Goal: Transaction & Acquisition: Download file/media

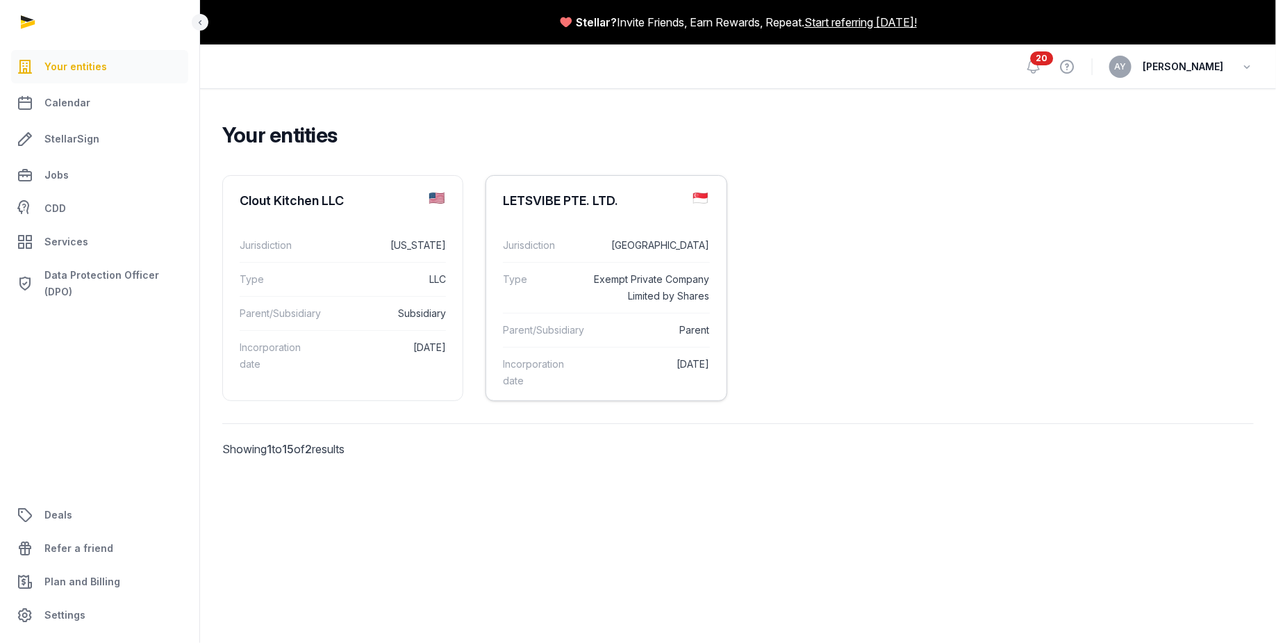
click at [626, 327] on dd "Parent" at bounding box center [652, 330] width 114 height 17
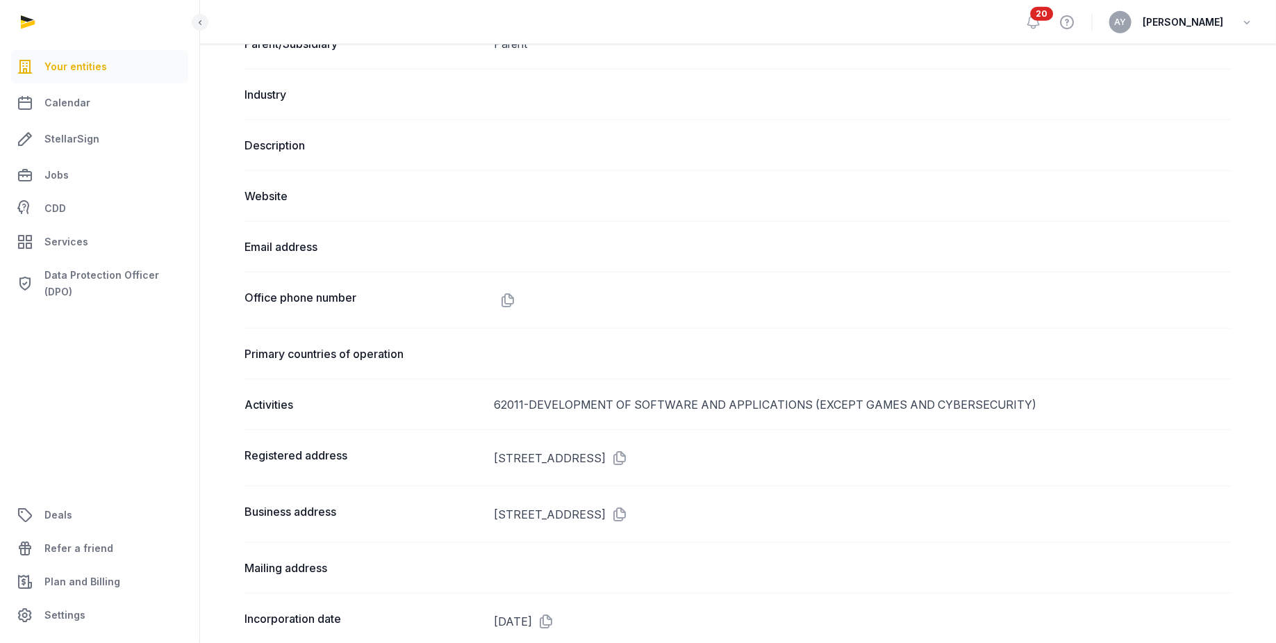
scroll to position [626, 0]
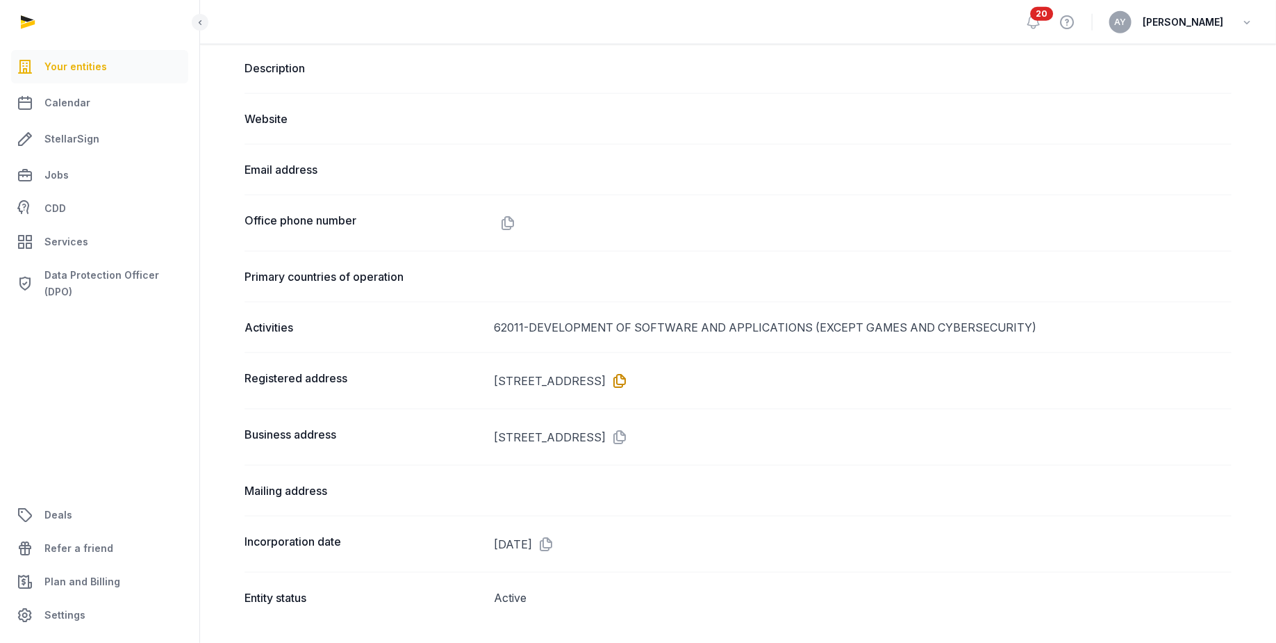
click at [628, 377] on icon at bounding box center [617, 381] width 22 height 22
click at [589, 538] on dd "[DATE]" at bounding box center [863, 542] width 738 height 22
click at [554, 538] on icon at bounding box center [543, 542] width 22 height 22
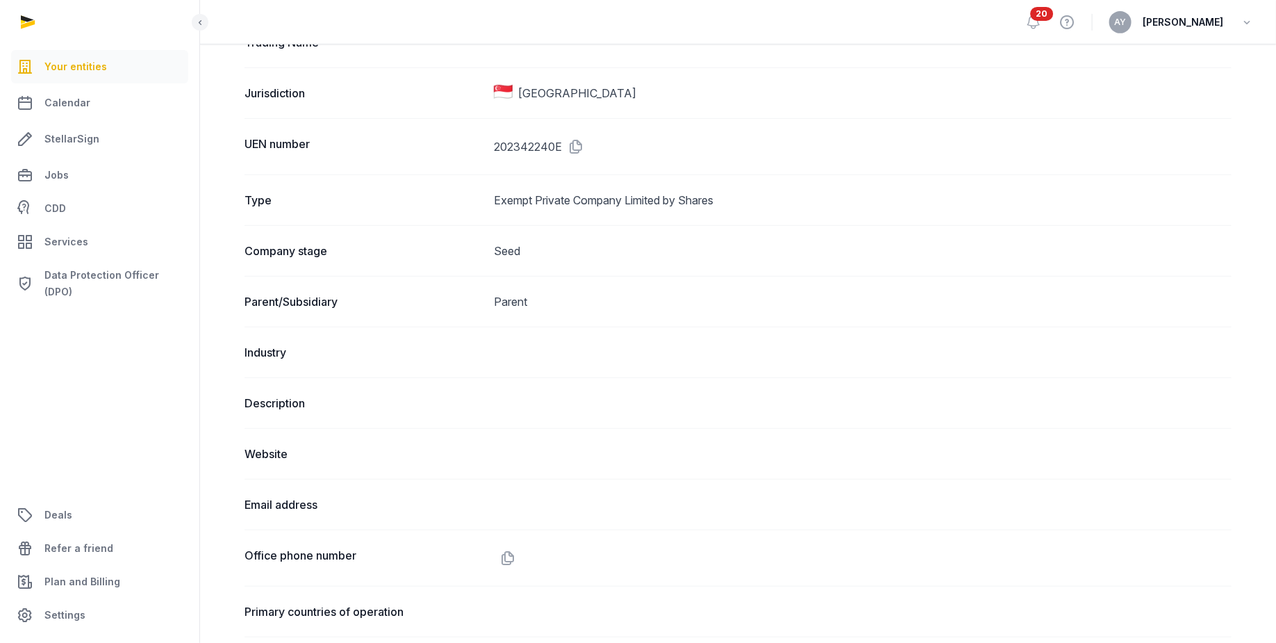
scroll to position [0, 0]
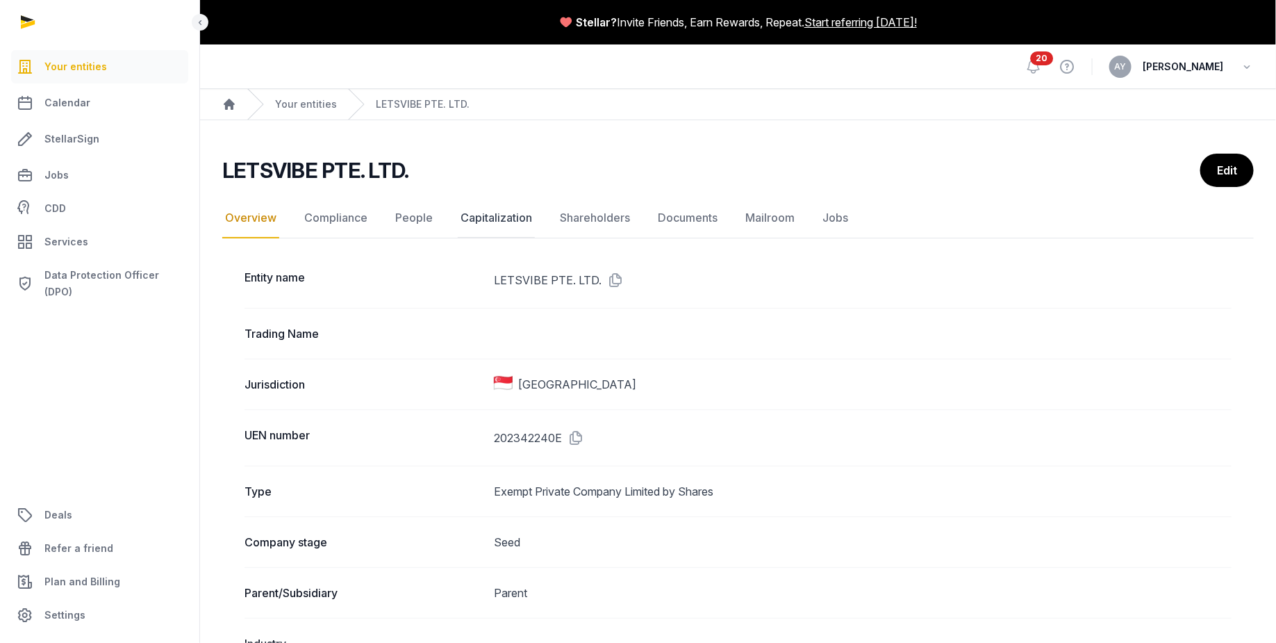
click at [477, 223] on link "Capitalization" at bounding box center [496, 218] width 77 height 40
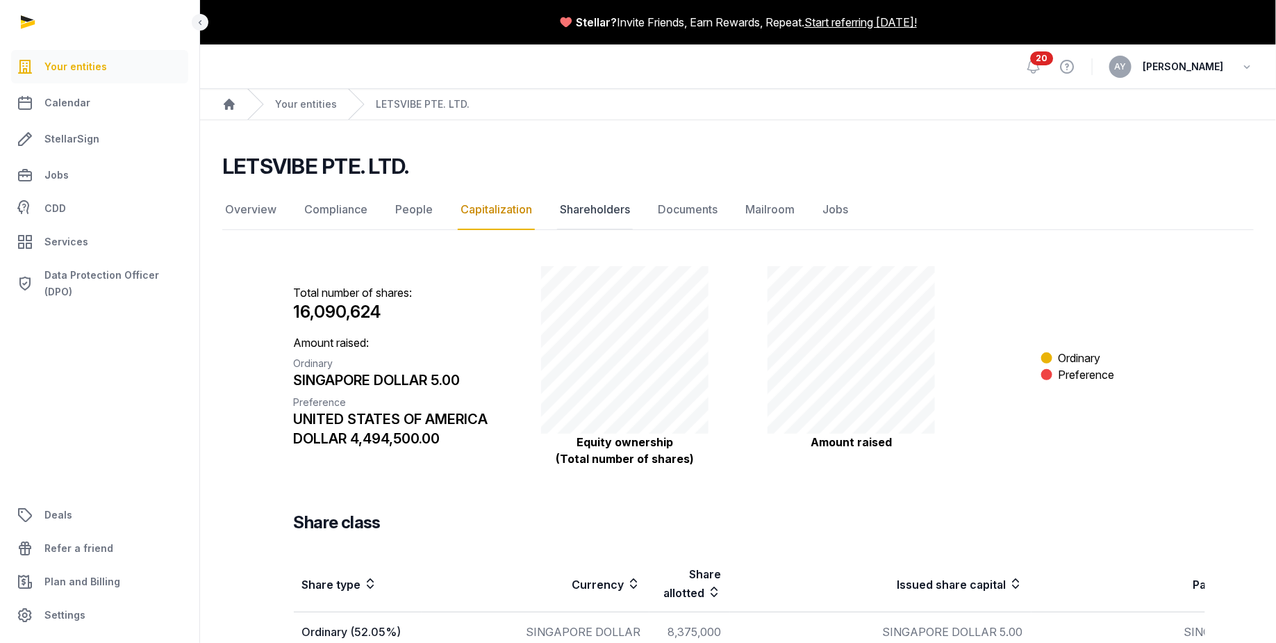
click at [585, 221] on link "Shareholders" at bounding box center [595, 210] width 76 height 40
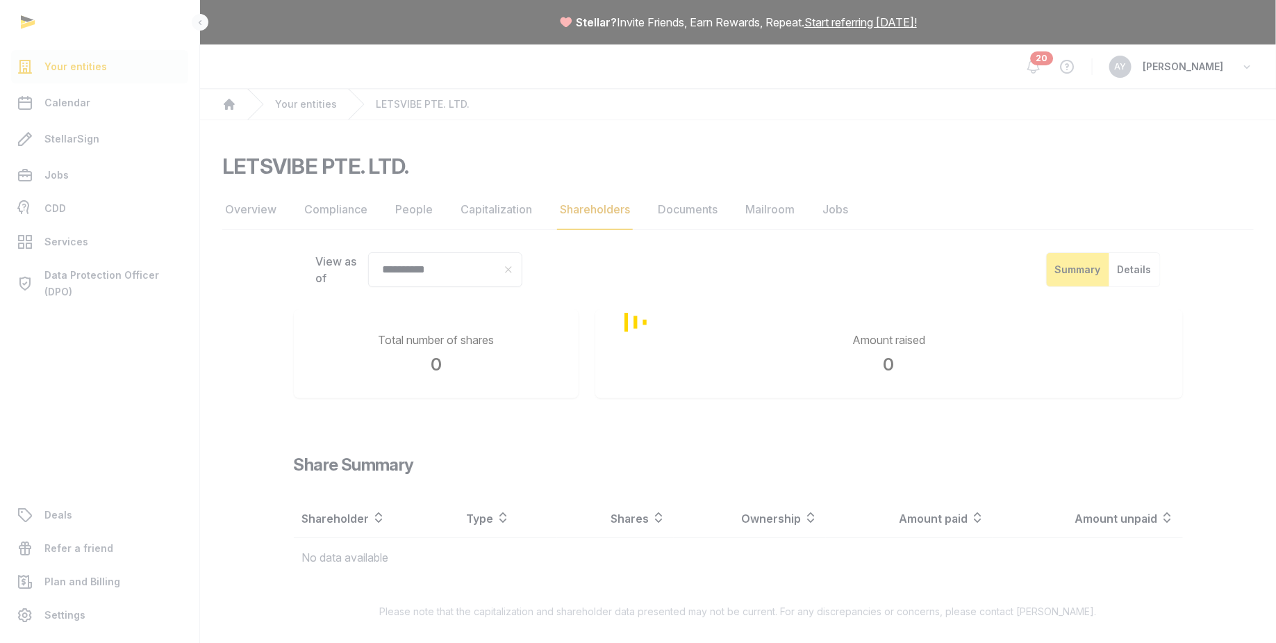
click at [689, 206] on div "Loading" at bounding box center [638, 321] width 1276 height 643
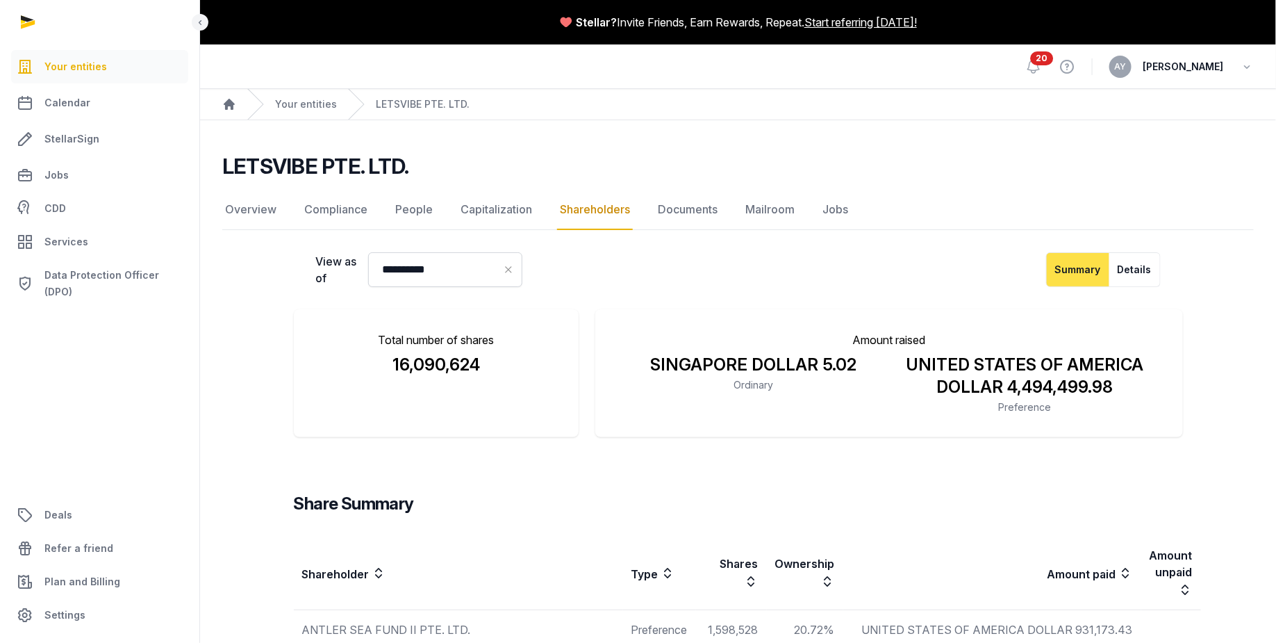
click at [689, 206] on link "Documents" at bounding box center [687, 210] width 65 height 40
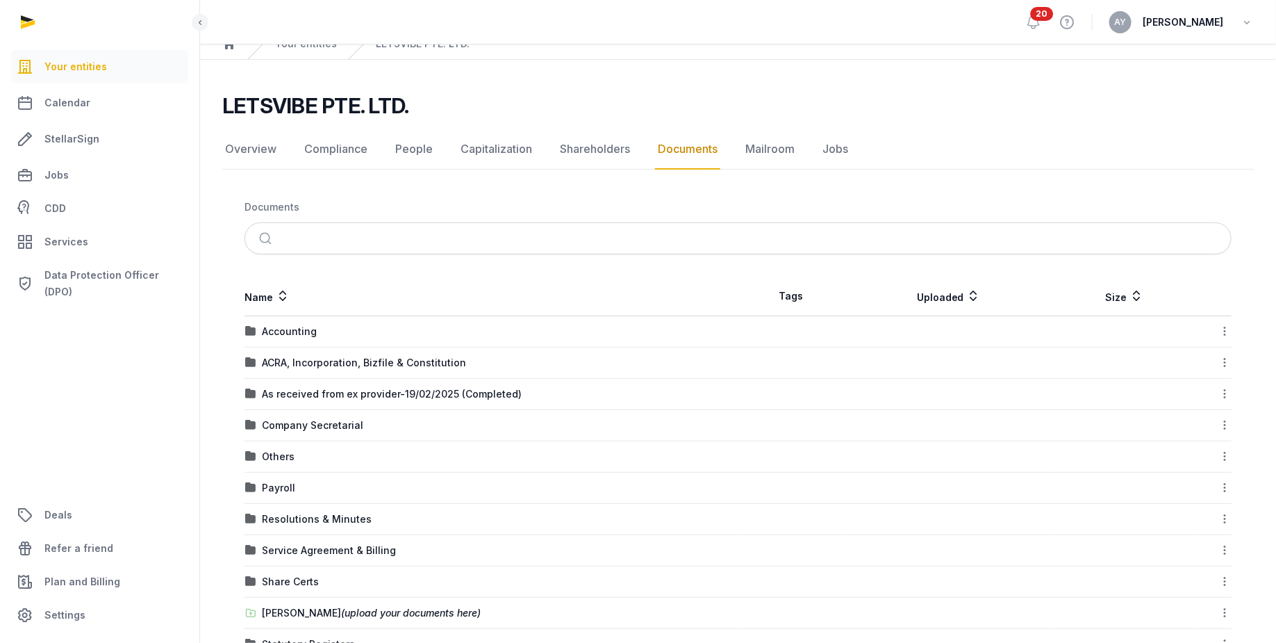
scroll to position [66, 0]
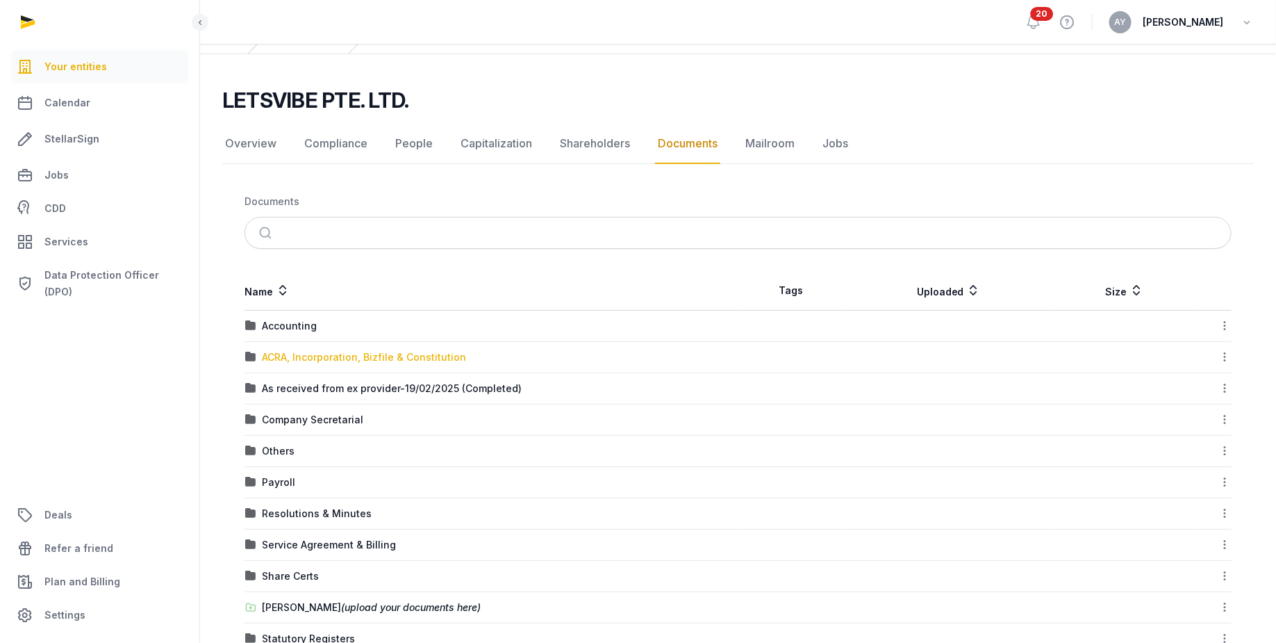
click at [356, 361] on div "ACRA, Incorporation, Bizfile & Constitution" at bounding box center [364, 357] width 204 height 14
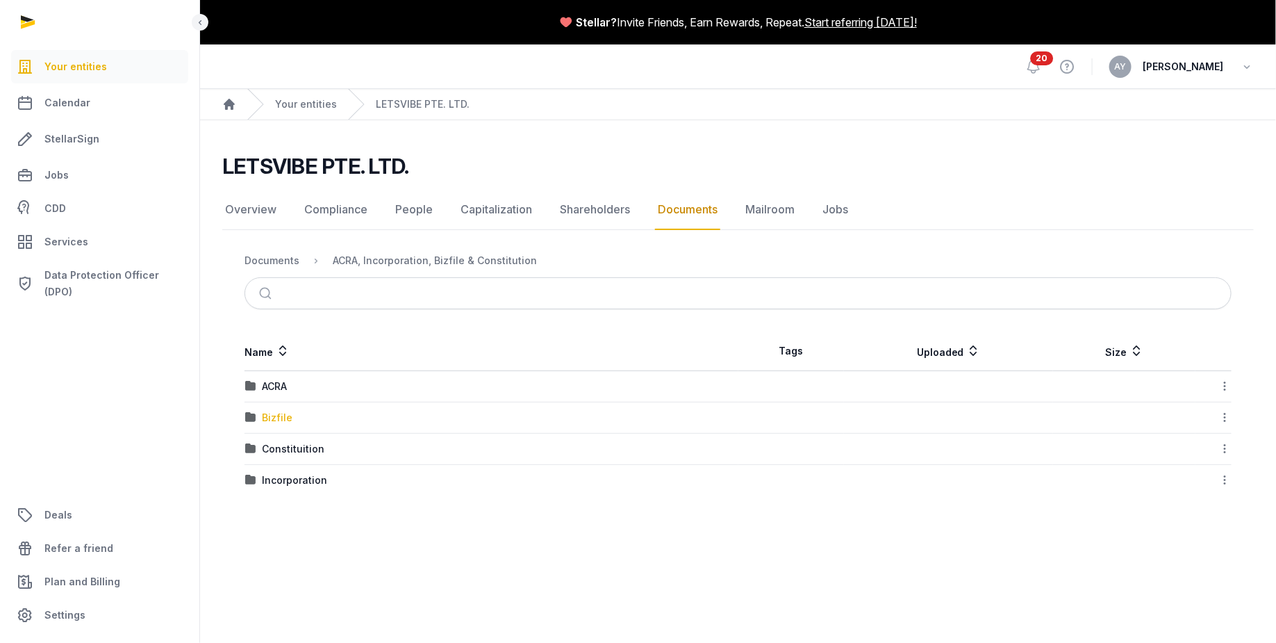
scroll to position [0, 0]
click at [298, 482] on div "Incorporation" at bounding box center [294, 480] width 65 height 14
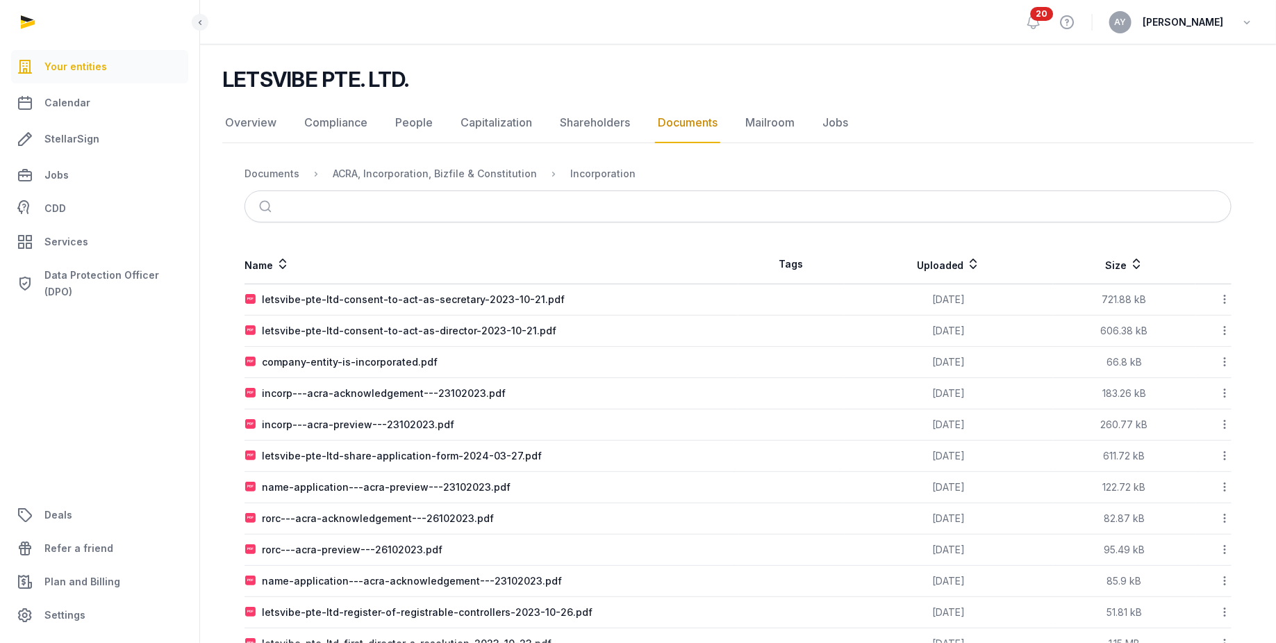
scroll to position [89, 0]
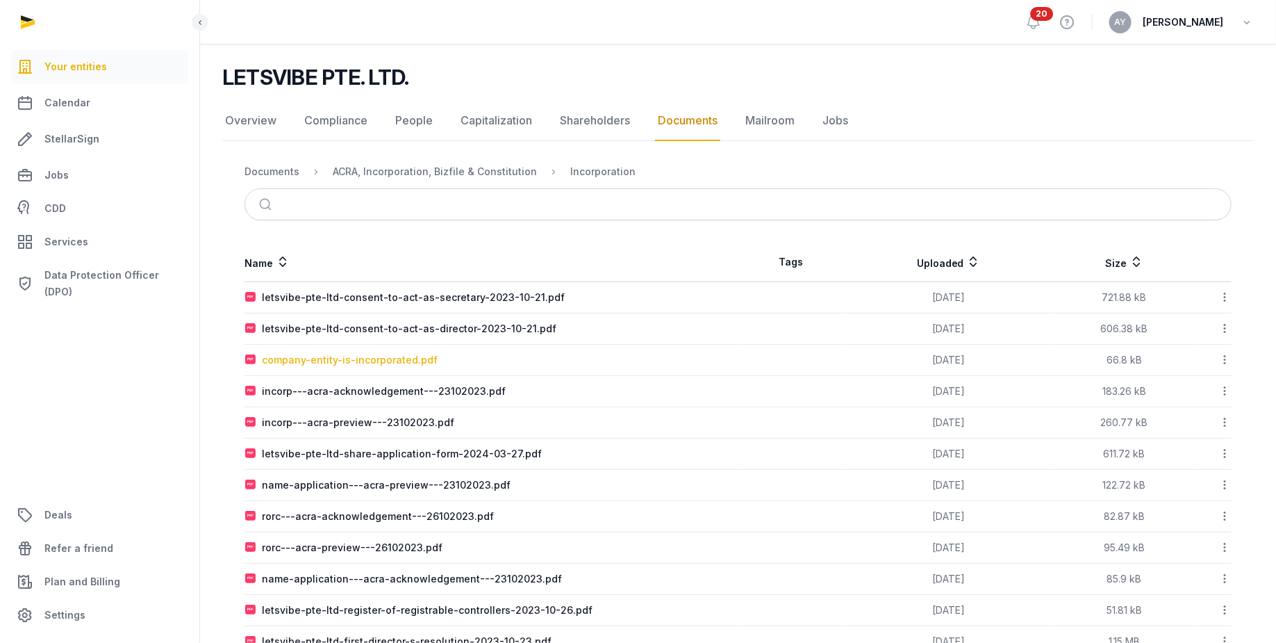
click at [417, 363] on div "company-entity-is-incorporated.pdf" at bounding box center [350, 360] width 176 height 14
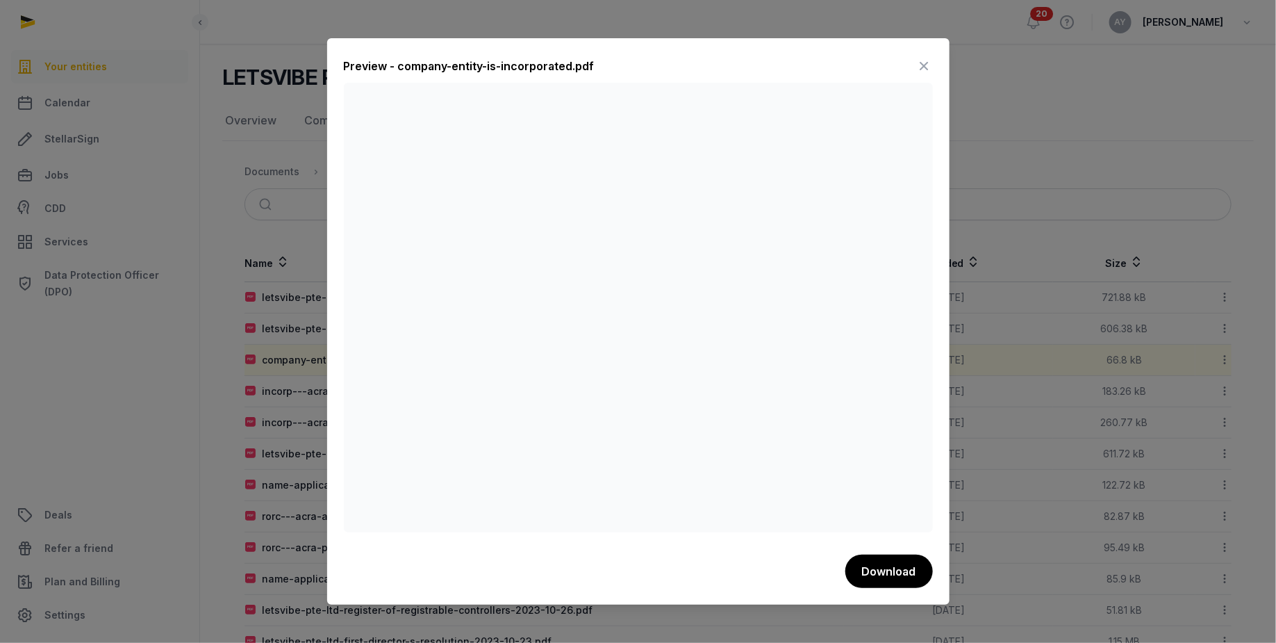
click at [1008, 441] on div at bounding box center [638, 321] width 1276 height 643
click at [924, 63] on icon at bounding box center [924, 66] width 17 height 22
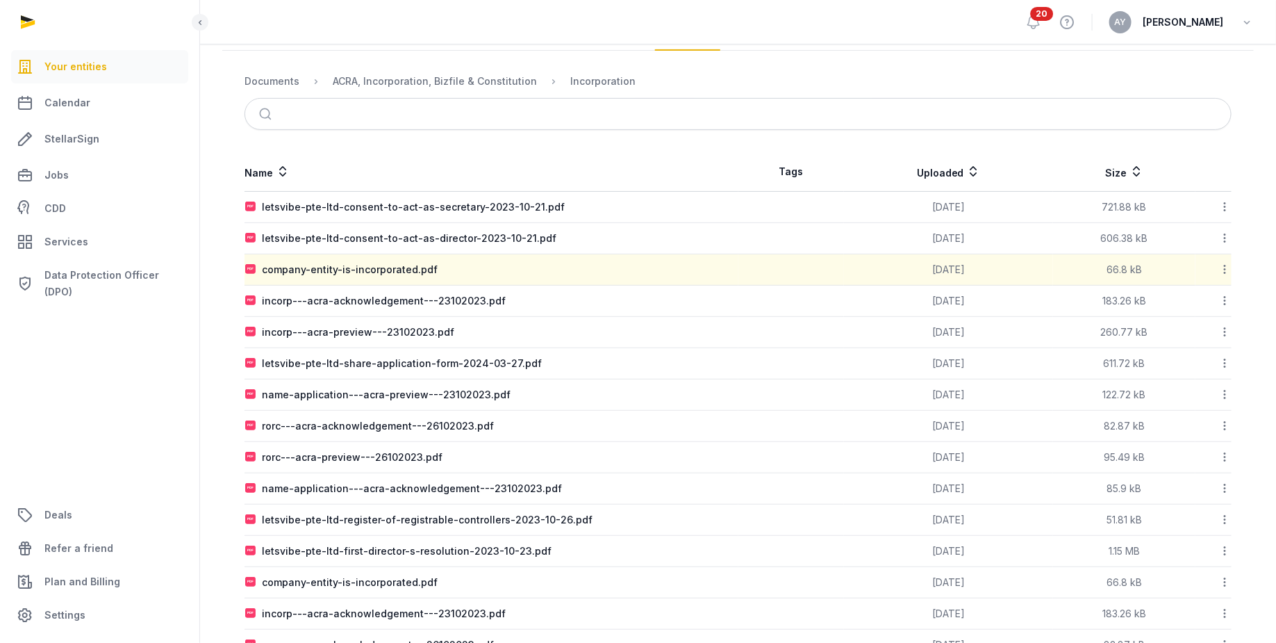
scroll to position [181, 0]
click at [687, 304] on td "incorp---acra-acknowledgement---23102023.pdf" at bounding box center [492, 299] width 494 height 31
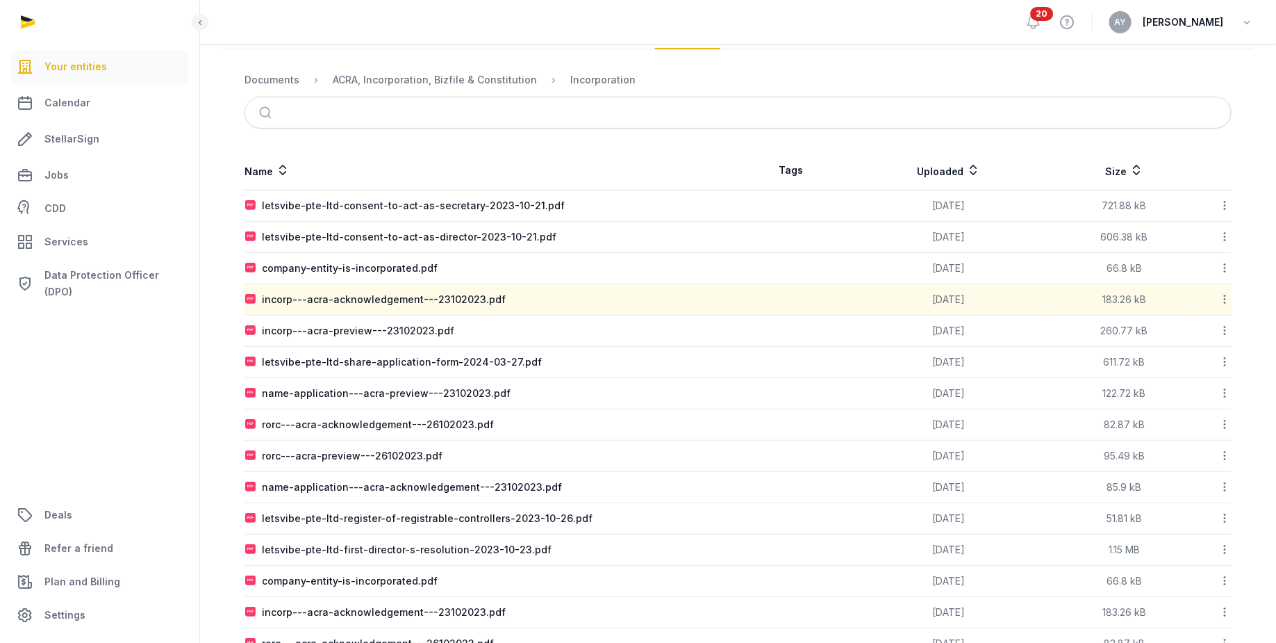
click at [687, 304] on td "incorp---acra-acknowledgement---23102023.pdf" at bounding box center [492, 299] width 494 height 31
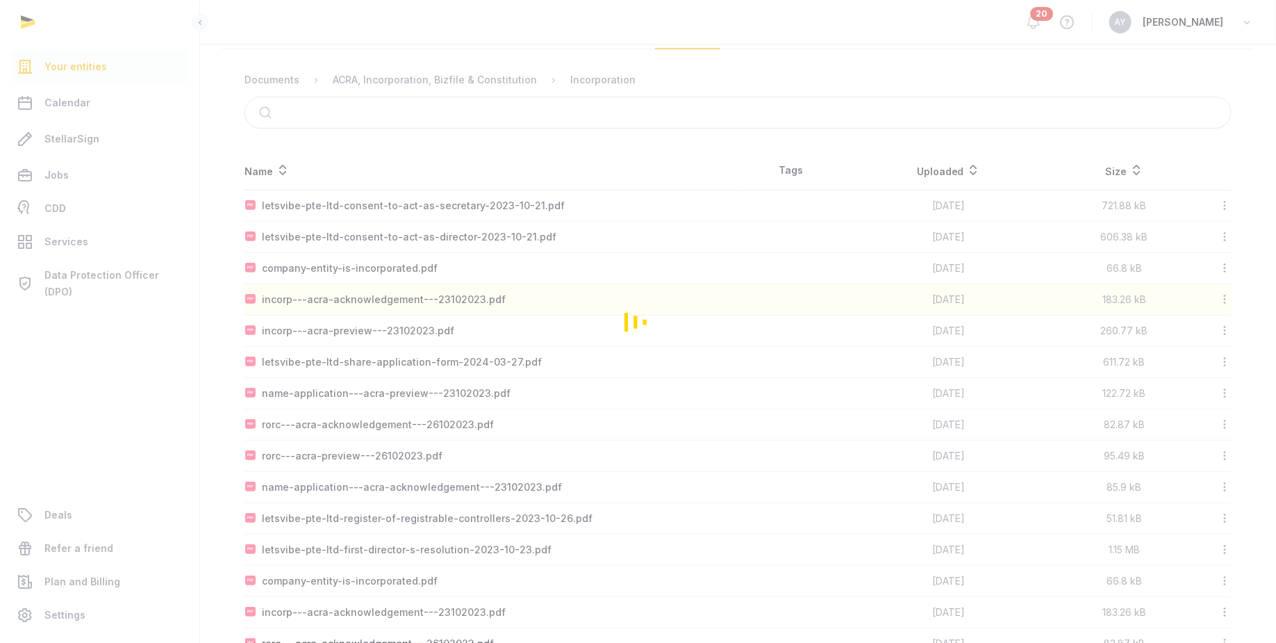
click at [687, 304] on div "Loading" at bounding box center [638, 321] width 1276 height 643
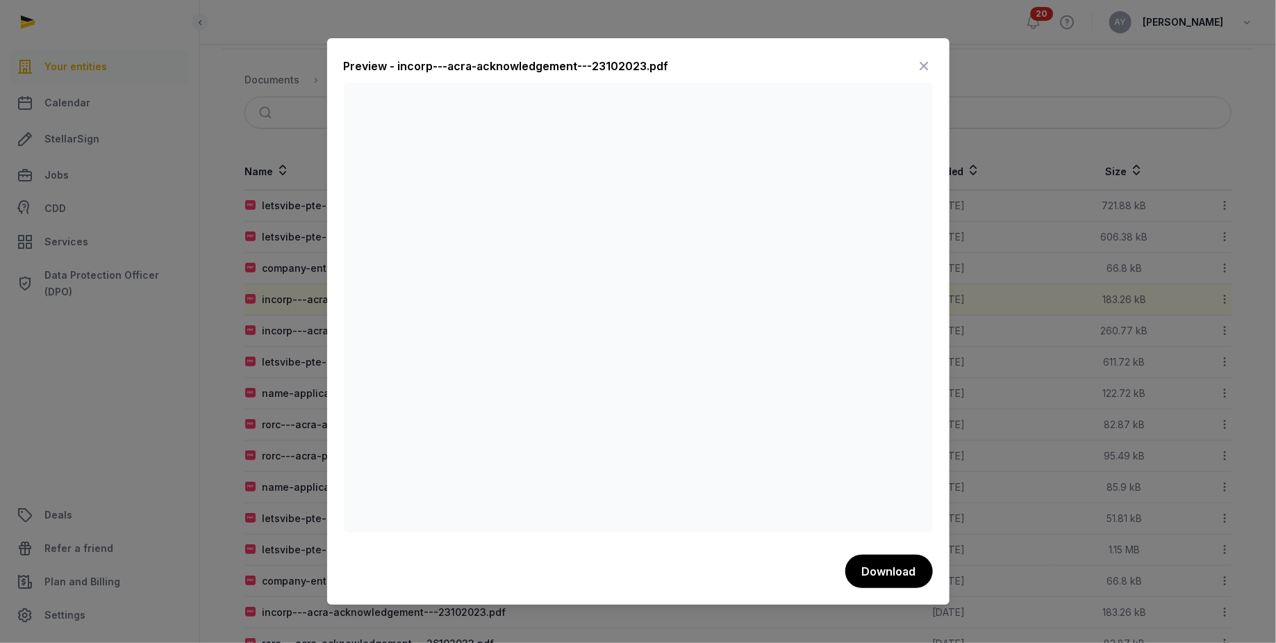
click at [213, 411] on div at bounding box center [638, 321] width 1276 height 643
click at [925, 61] on icon at bounding box center [924, 66] width 17 height 22
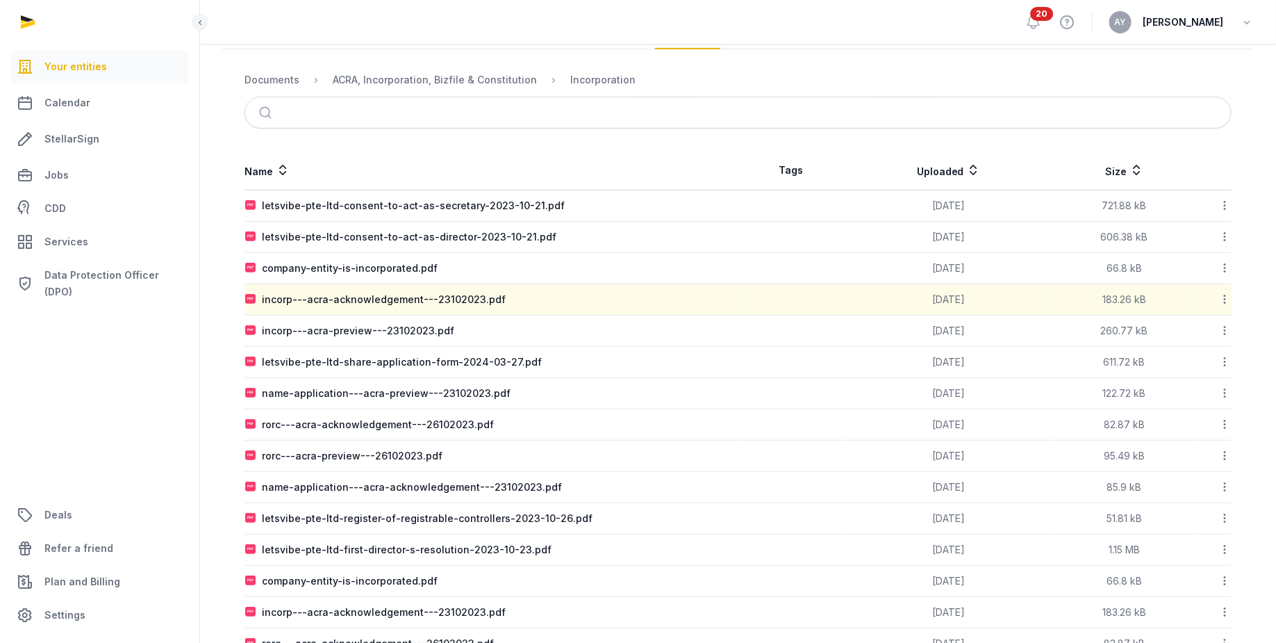
click at [615, 356] on div "letsvibe-pte-ltd-share-application-form-2024-03-27.pdf" at bounding box center [491, 362] width 493 height 14
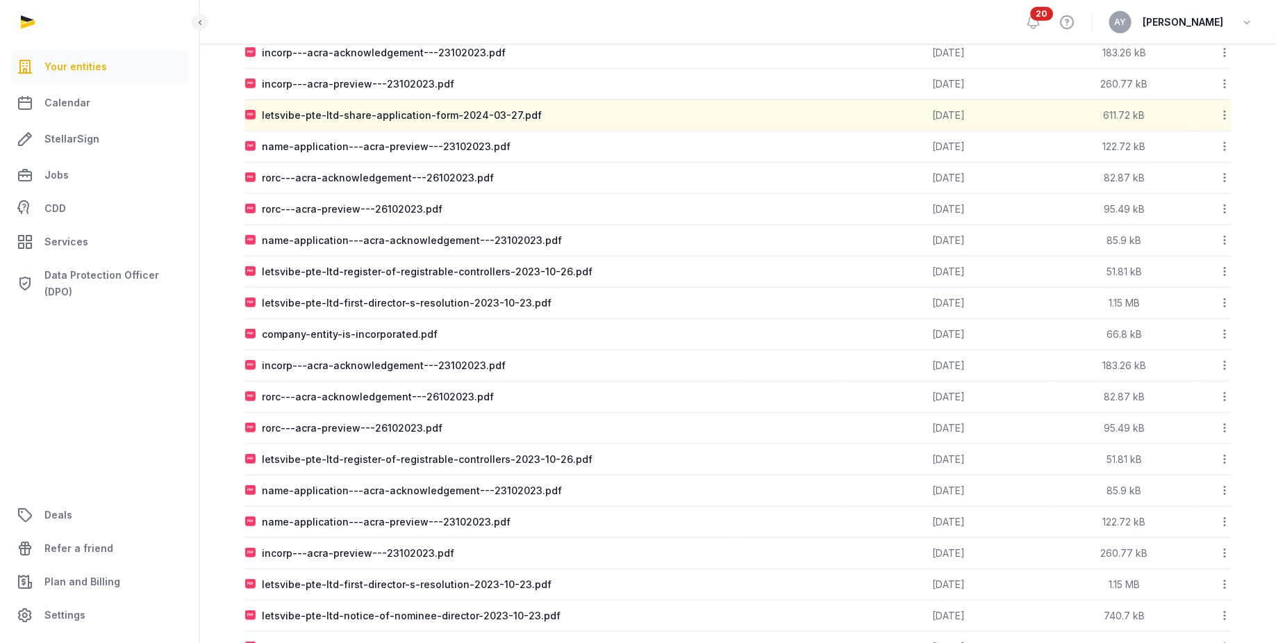
scroll to position [429, 0]
click at [582, 332] on div "company-entity-is-incorporated.pdf" at bounding box center [491, 332] width 493 height 14
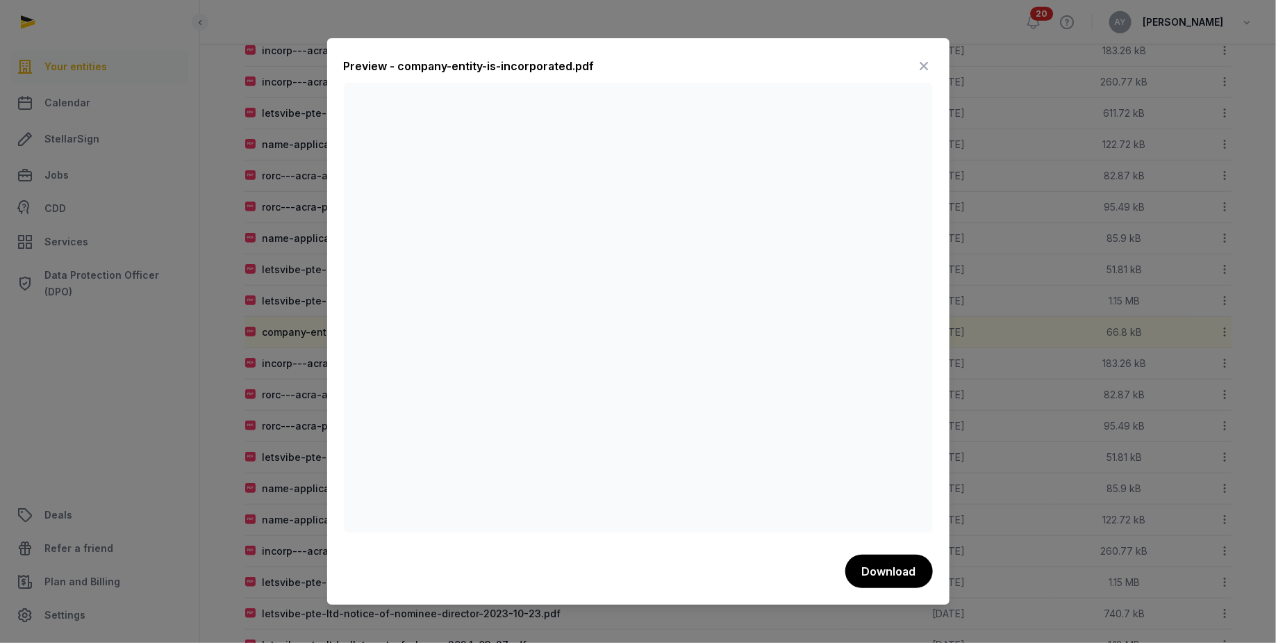
click at [925, 56] on icon at bounding box center [924, 66] width 17 height 22
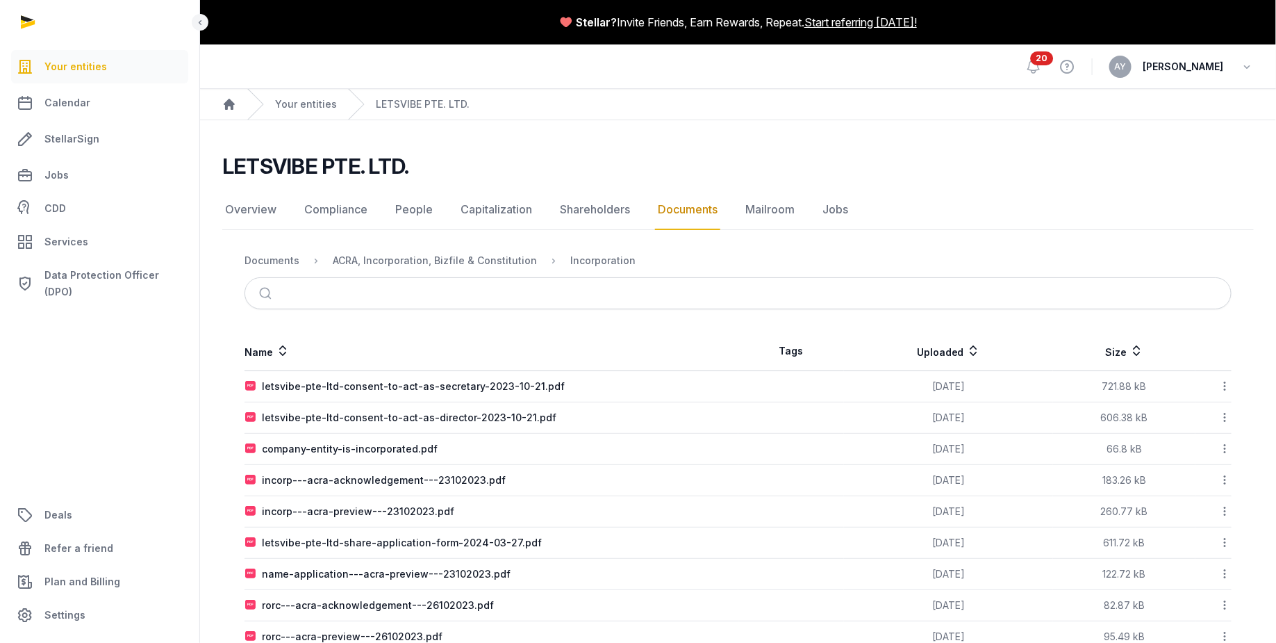
scroll to position [5, 0]
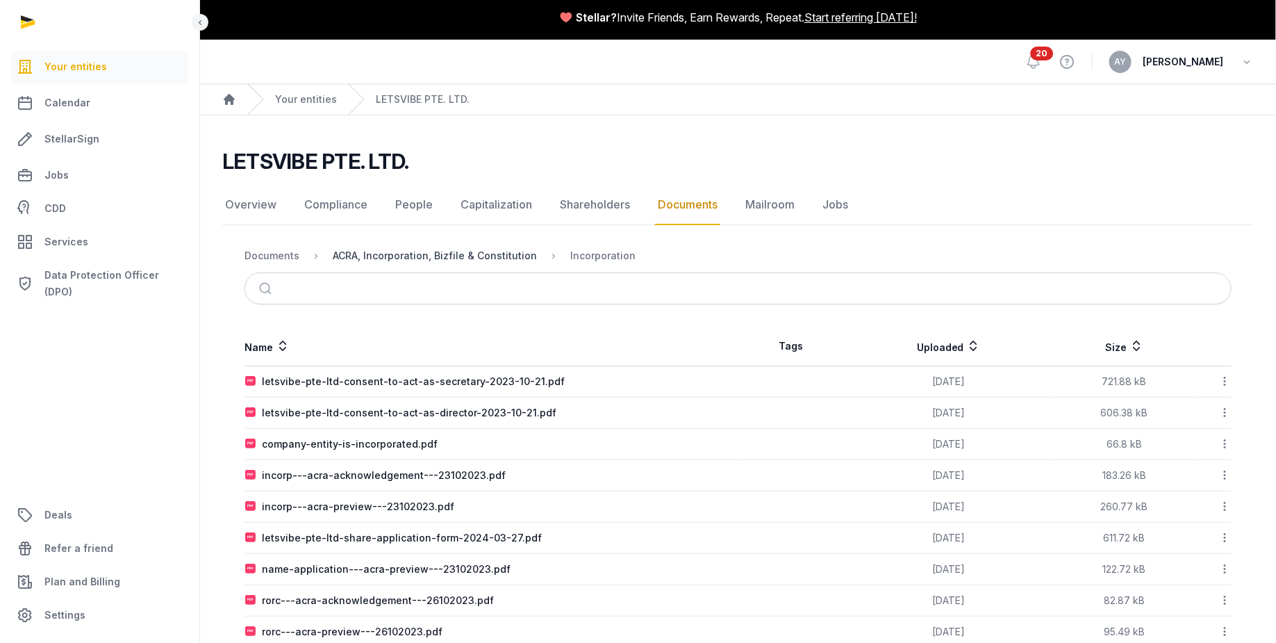
click at [459, 261] on div "ACRA, Incorporation, Bizfile & Constitution" at bounding box center [435, 256] width 204 height 14
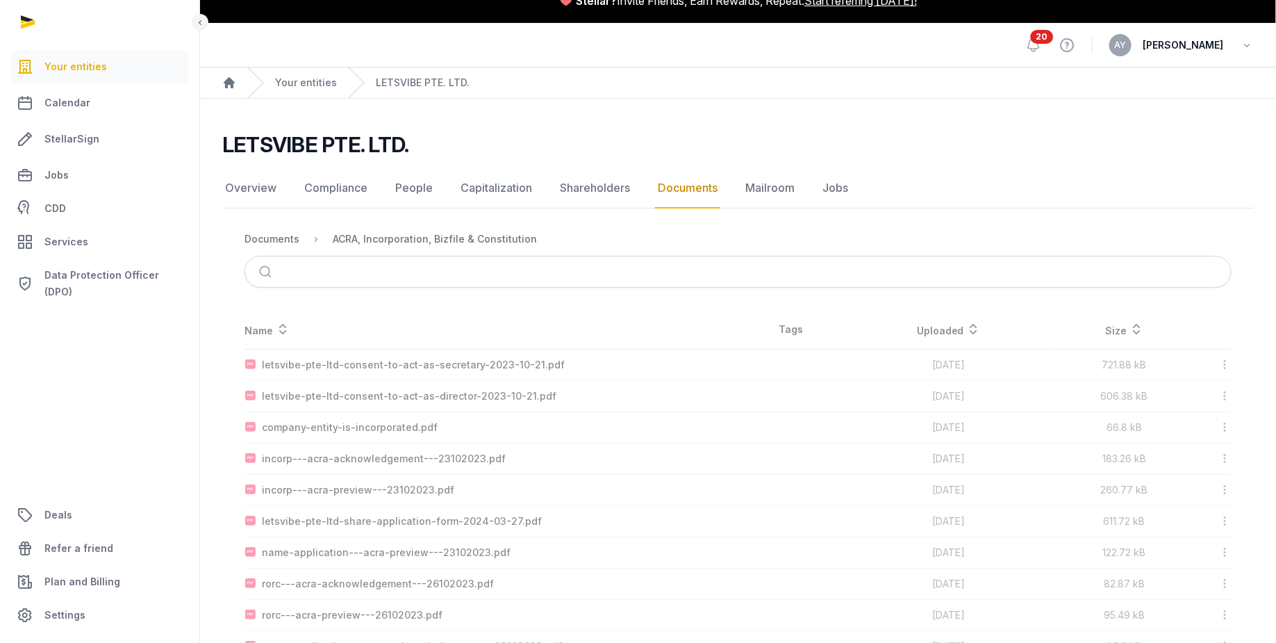
scroll to position [0, 0]
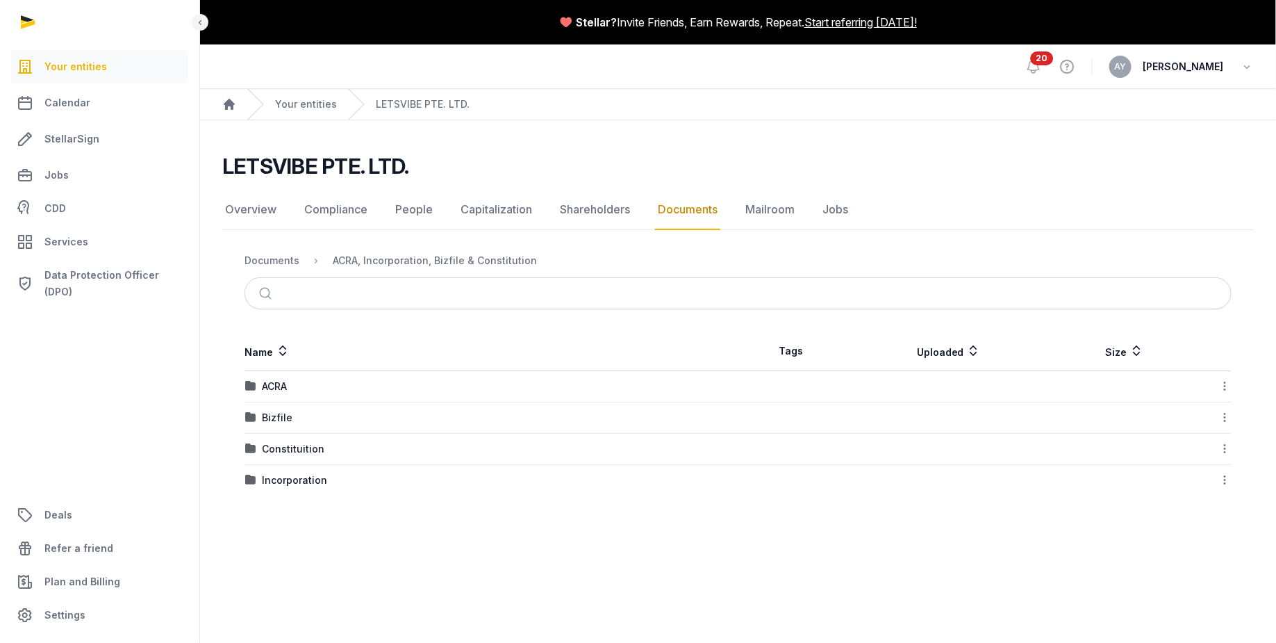
click at [377, 416] on div "Bizfile" at bounding box center [491, 418] width 493 height 14
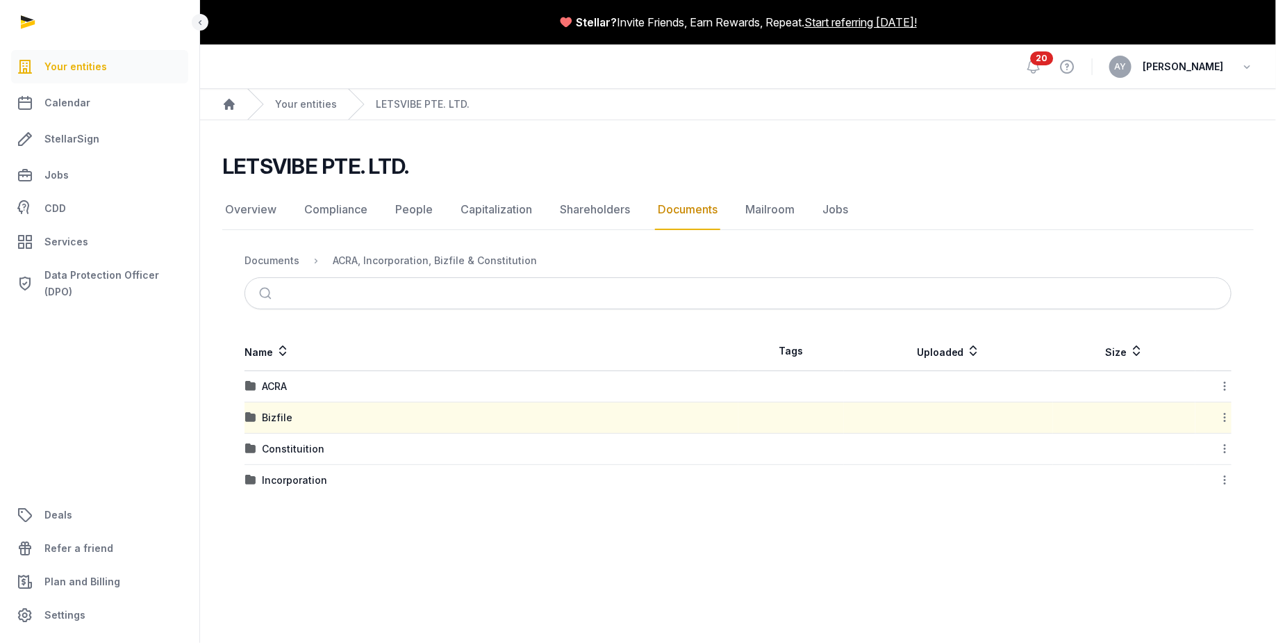
click at [377, 416] on div "Bizfile" at bounding box center [491, 418] width 493 height 14
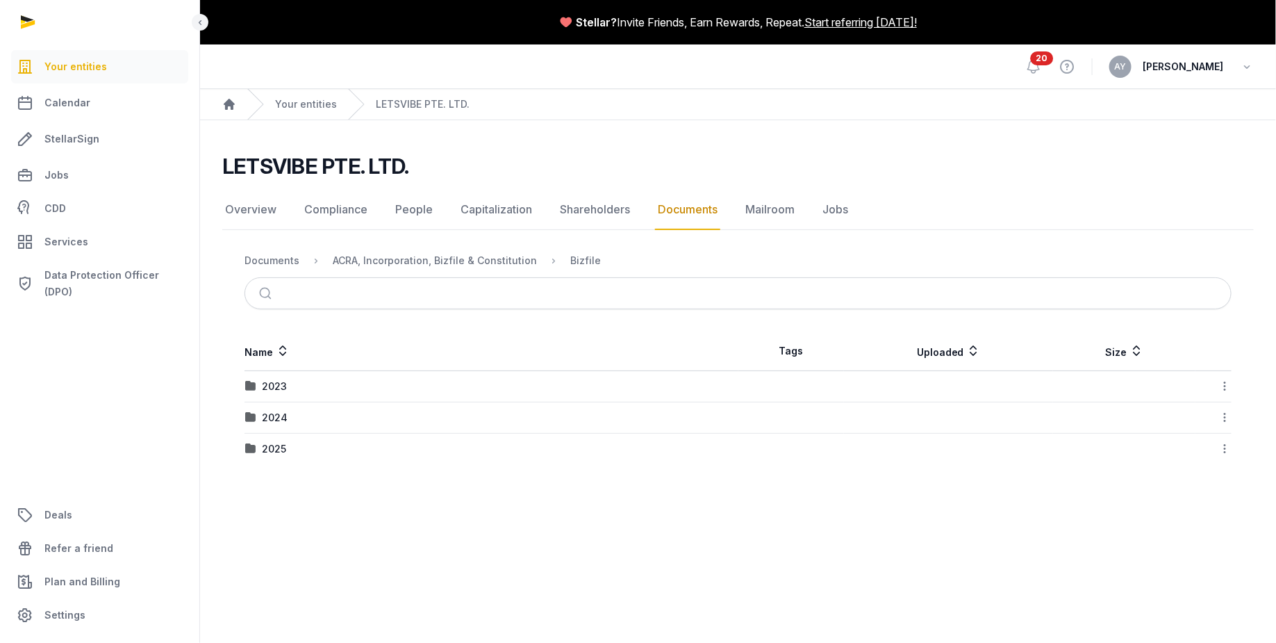
click at [370, 442] on div "2025" at bounding box center [491, 449] width 493 height 14
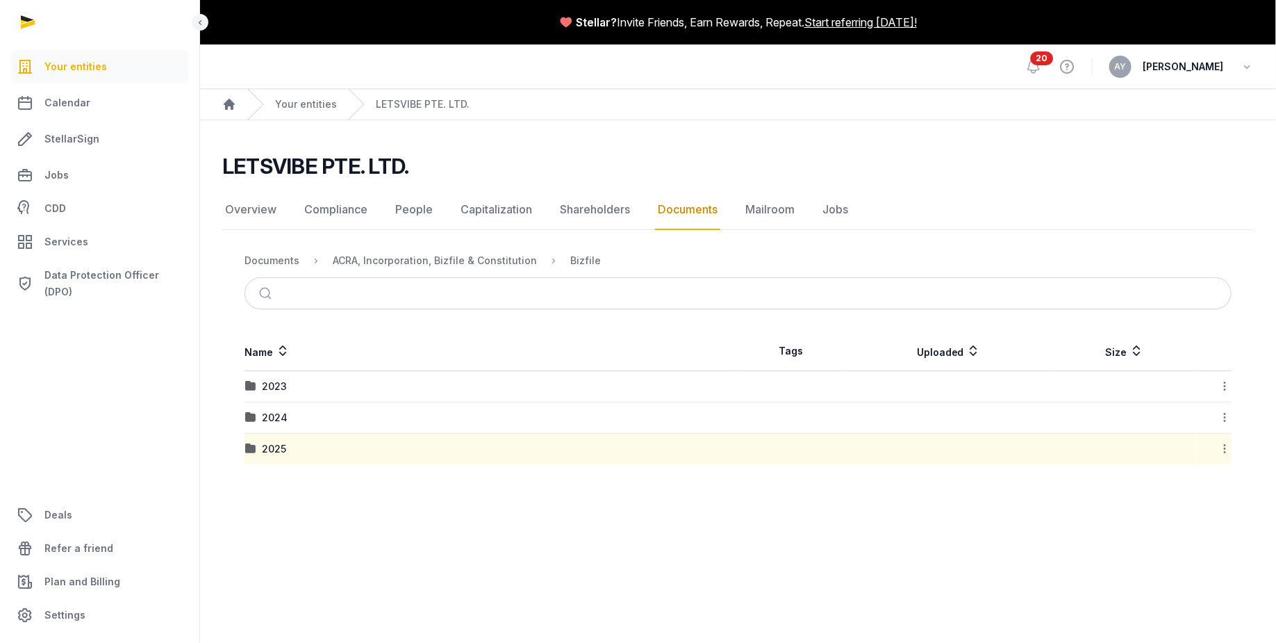
click at [370, 442] on div "2025" at bounding box center [491, 449] width 493 height 14
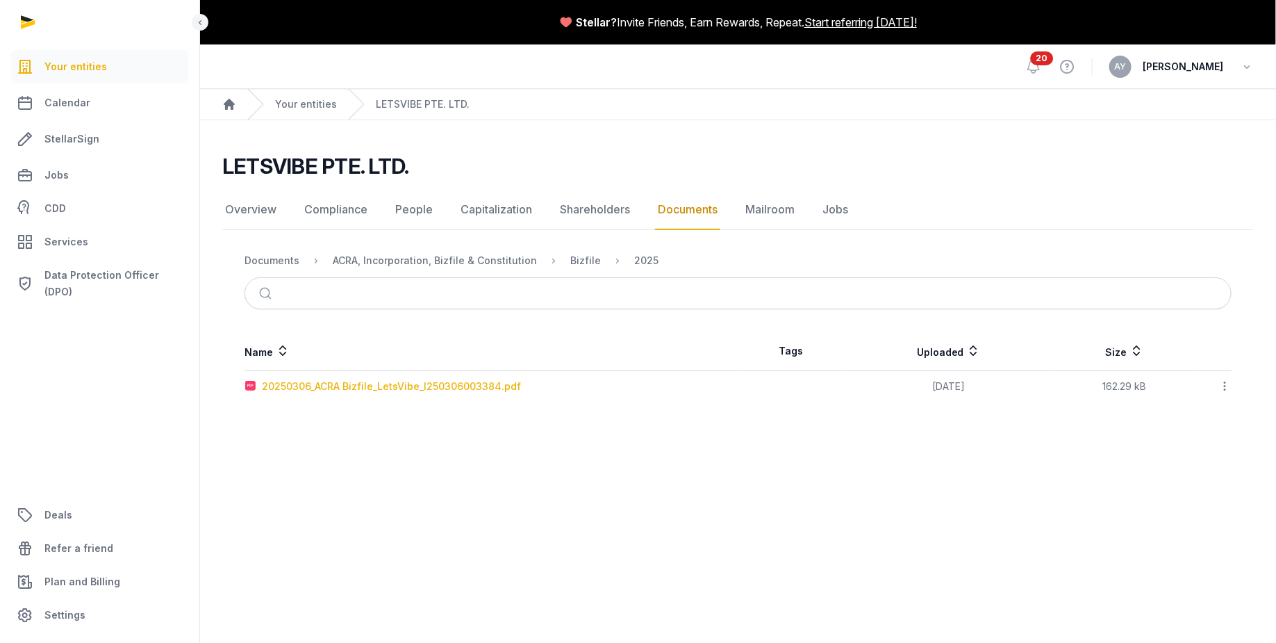
click at [356, 388] on div "20250306_ACRA Bizfile_LetsVibe_I250306003384.pdf" at bounding box center [391, 386] width 259 height 14
click at [0, 0] on div "Loading" at bounding box center [0, 0] width 0 height 0
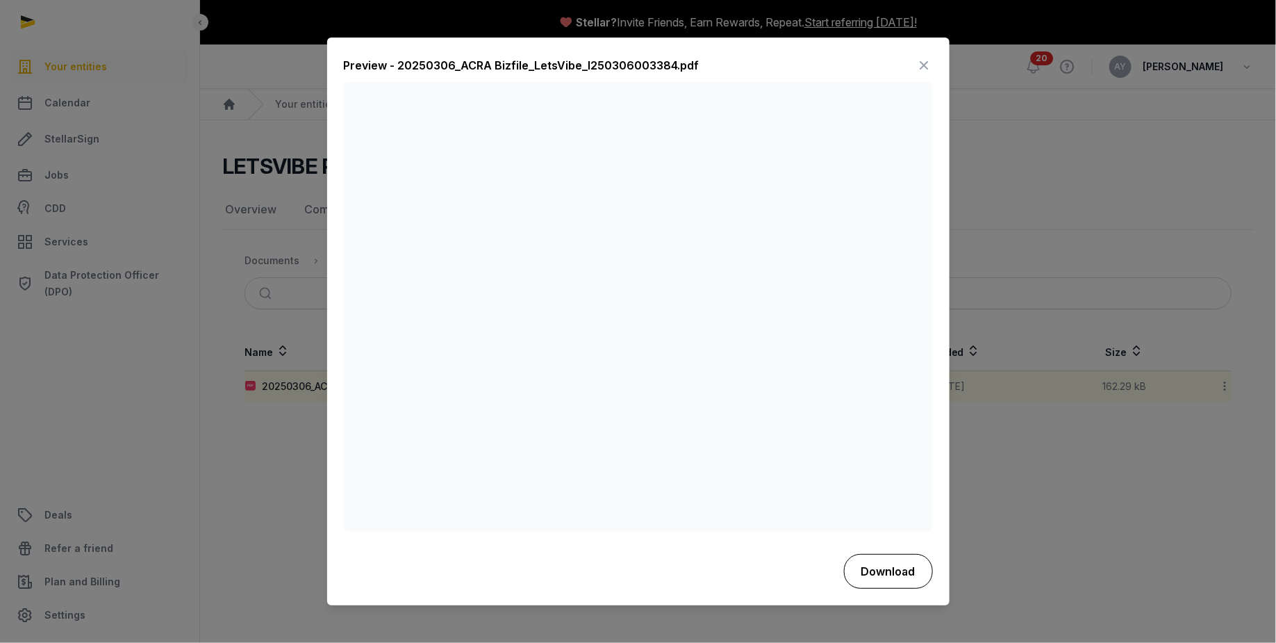
click at [868, 575] on button "Download" at bounding box center [888, 571] width 89 height 35
click at [1005, 181] on div at bounding box center [638, 321] width 1276 height 643
